Goal: Check status: Check status

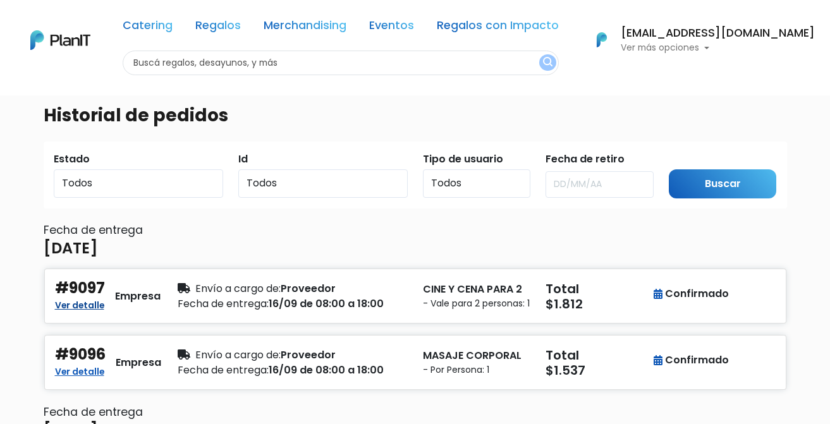
scroll to position [89, 0]
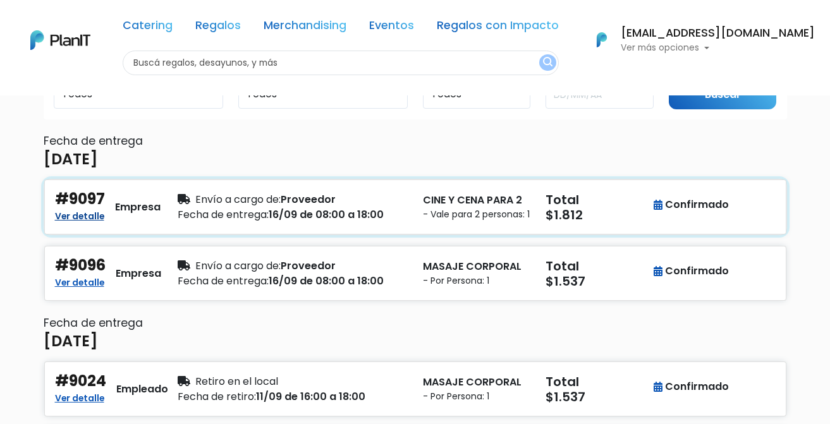
click at [83, 223] on link "Ver detalle" at bounding box center [79, 214] width 49 height 15
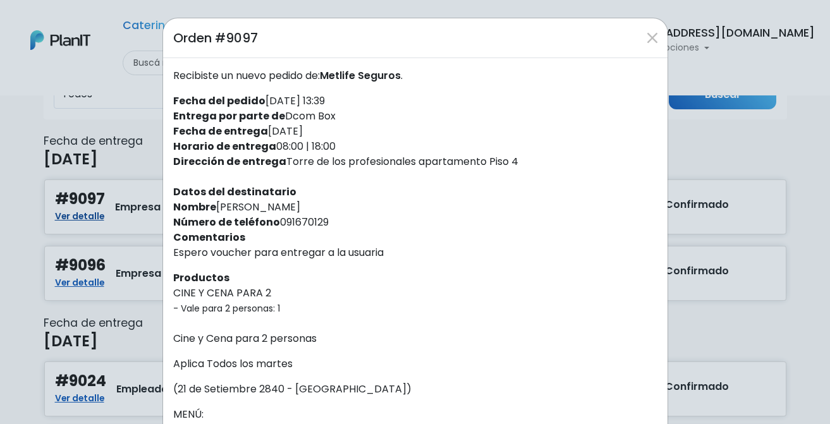
scroll to position [0, 0]
click at [734, 156] on div "Orden #9097 Recibiste un nuevo pedido de: Metlife Seguros . Fecha del pedido [D…" at bounding box center [415, 212] width 830 height 424
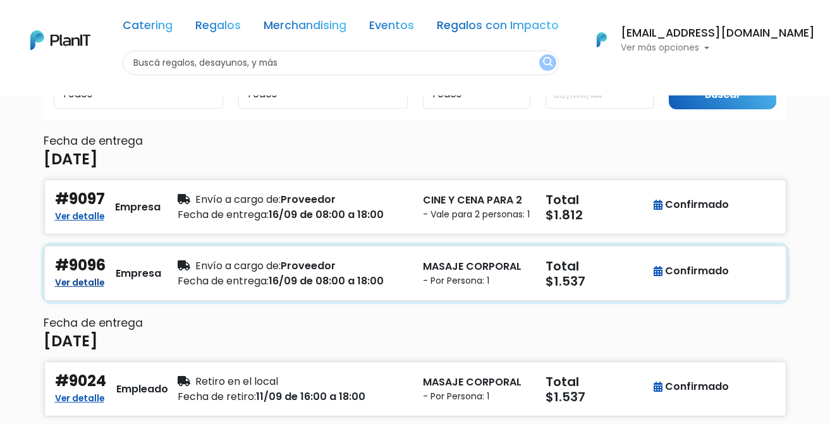
click at [78, 289] on link "Ver detalle" at bounding box center [79, 281] width 49 height 15
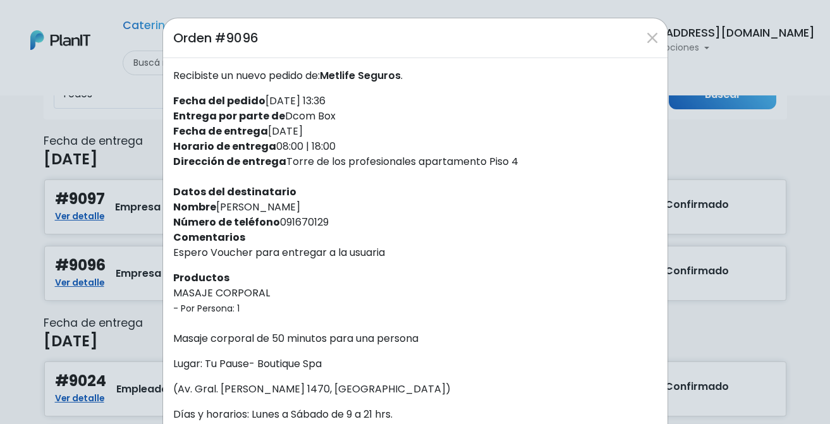
click at [717, 160] on div "Orden #9096 Recibiste un nuevo pedido de: Metlife Seguros . Fecha del pedido [D…" at bounding box center [415, 212] width 830 height 424
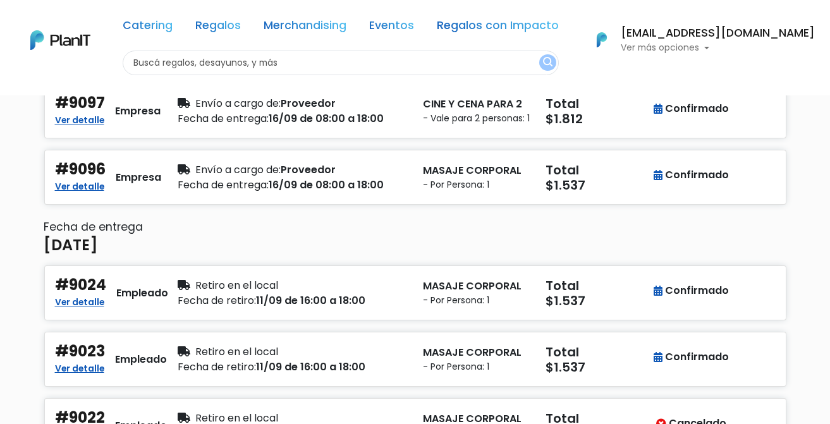
scroll to position [200, 0]
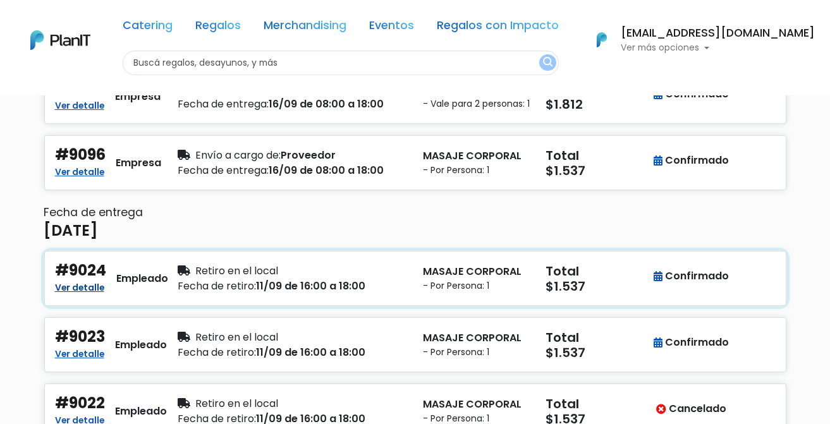
click at [84, 294] on link "Ver detalle" at bounding box center [79, 286] width 49 height 15
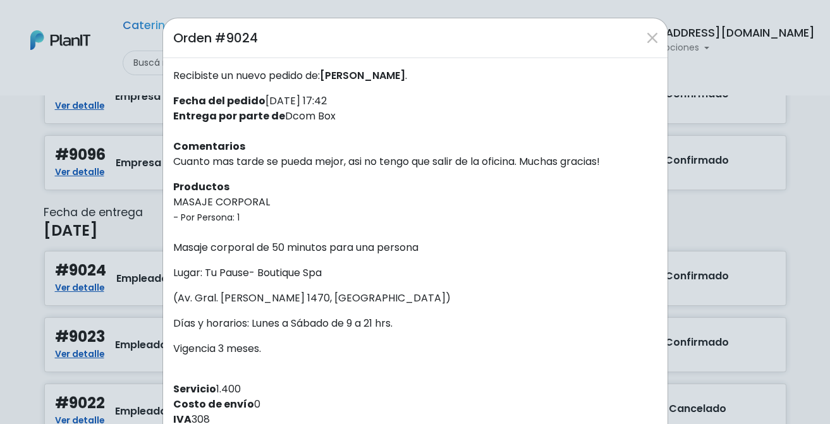
click at [759, 226] on div "Orden #9024 Recibiste un nuevo pedido de: [PERSON_NAME] . Fecha del pedido [DAT…" at bounding box center [415, 212] width 830 height 424
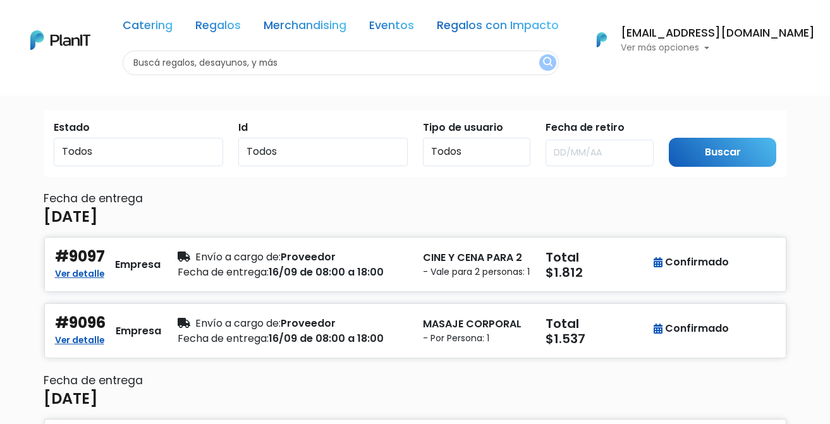
scroll to position [0, 0]
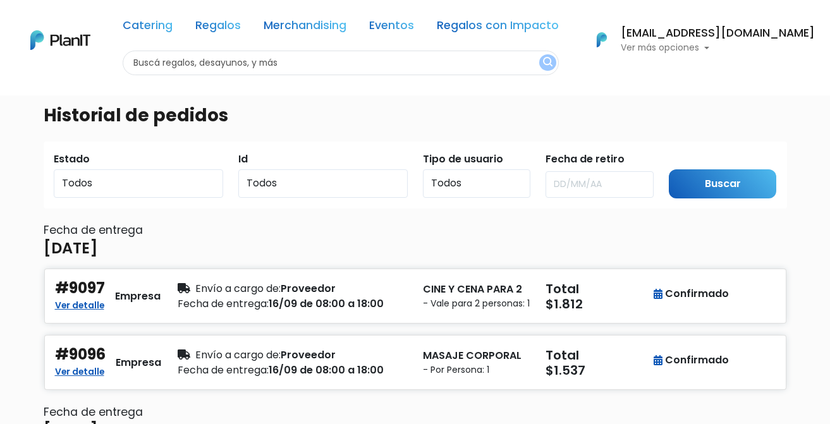
click at [700, 44] on p "Ver más opciones" at bounding box center [718, 48] width 194 height 9
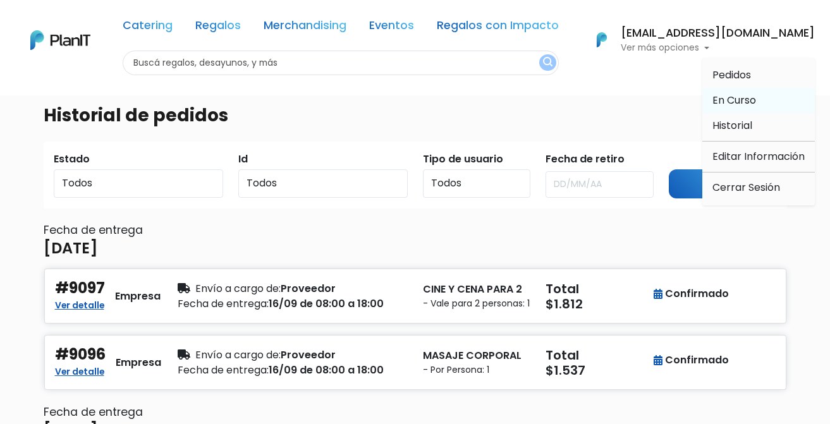
click at [740, 95] on span "En Curso" at bounding box center [735, 100] width 44 height 15
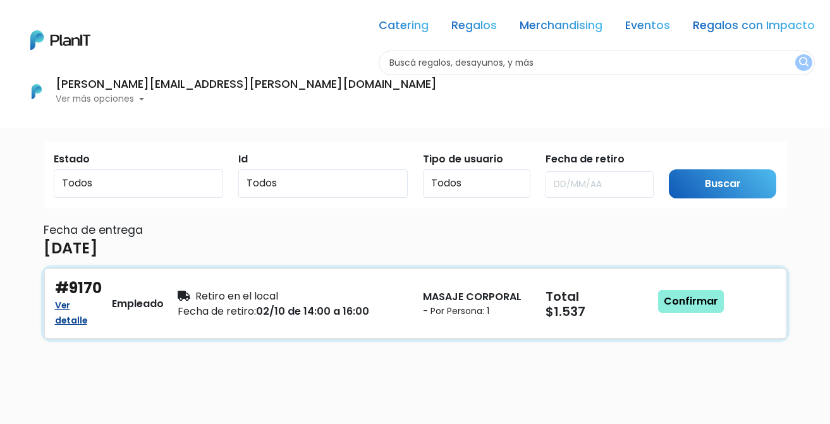
click at [61, 307] on link "Ver detalle" at bounding box center [71, 312] width 32 height 30
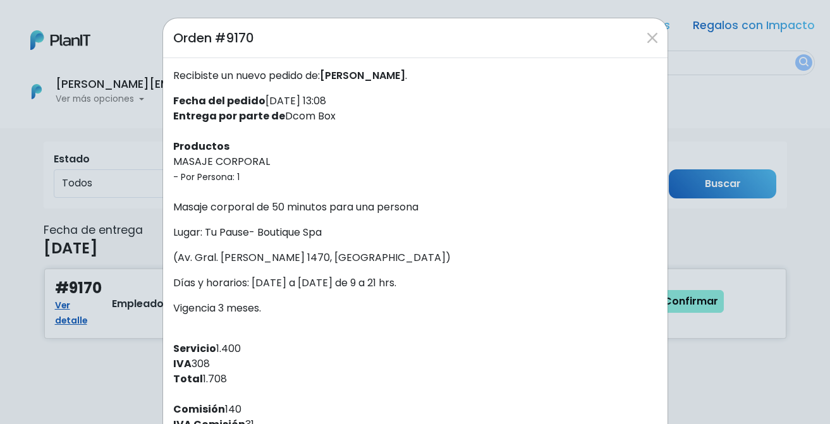
click at [737, 93] on div "Orden #9170 Recibiste un nuevo pedido de: Agustina . Fecha del pedido 29/09/202…" at bounding box center [415, 212] width 830 height 424
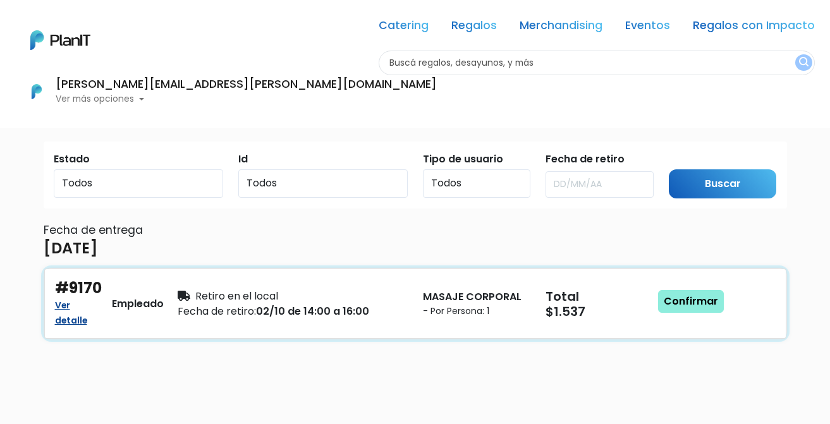
click at [68, 319] on link "Ver detalle" at bounding box center [71, 312] width 32 height 30
